Goal: Information Seeking & Learning: Learn about a topic

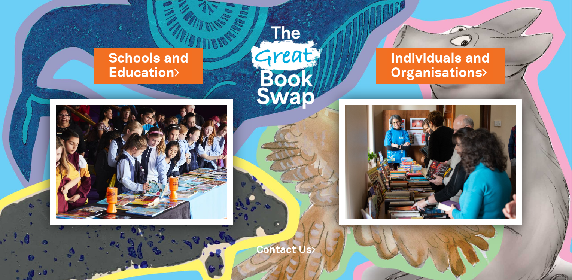
click at [135, 95] on div "Schools and Education" at bounding box center [163, 81] width 139 height 36
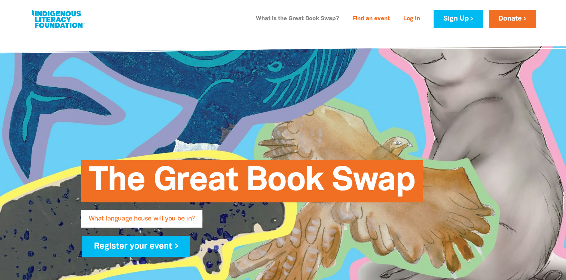
click at [275, 18] on link "What is the Great Book Swap?" at bounding box center [297, 19] width 92 height 12
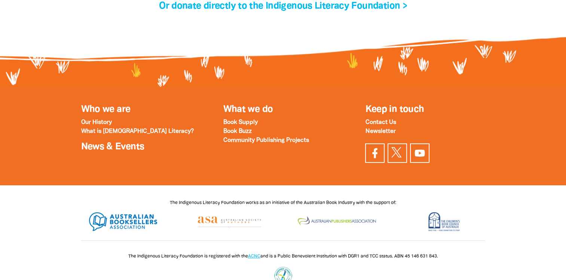
scroll to position [2622, 0]
